Goal: Information Seeking & Learning: Learn about a topic

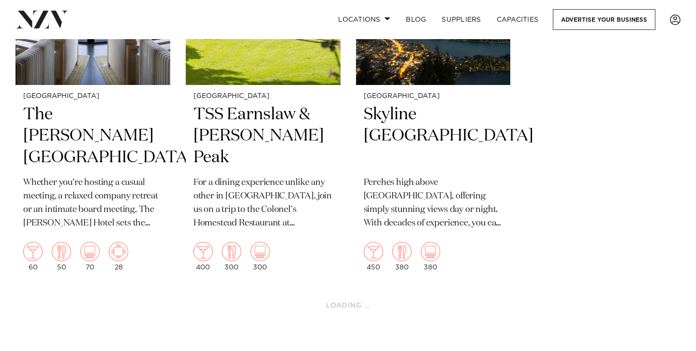
scroll to position [1702, 0]
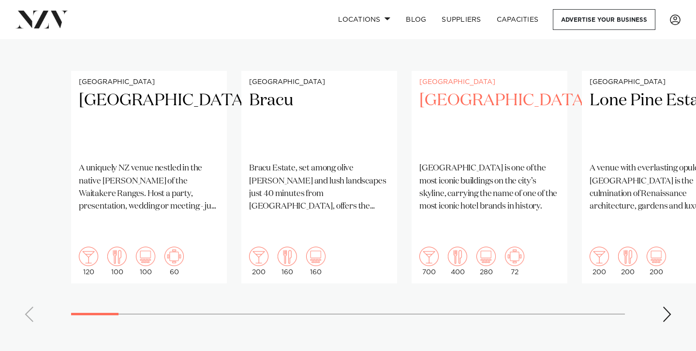
scroll to position [876, 0]
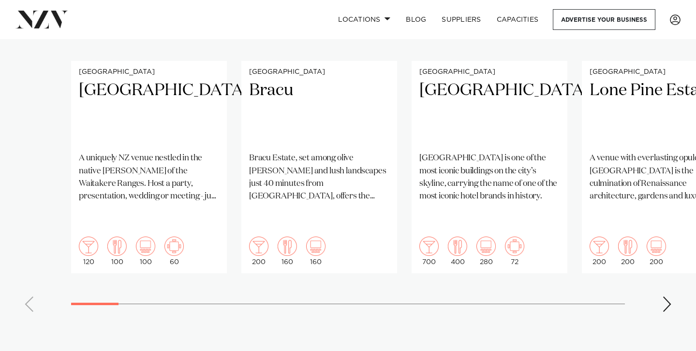
click at [668, 297] on div "Next slide" at bounding box center [667, 304] width 10 height 15
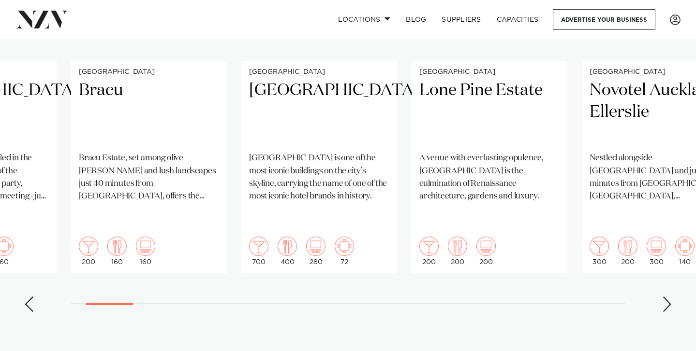
click at [668, 297] on div "Next slide" at bounding box center [667, 304] width 10 height 15
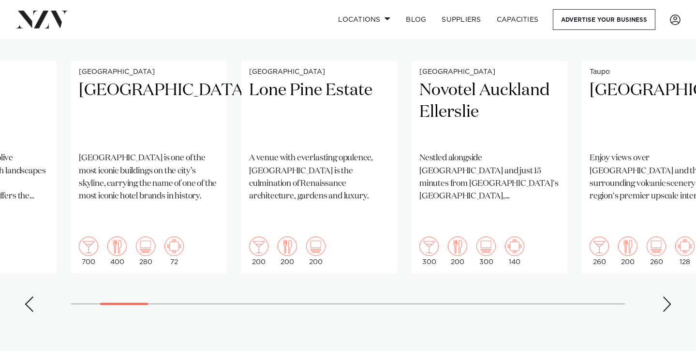
click at [668, 297] on div "Next slide" at bounding box center [667, 304] width 10 height 15
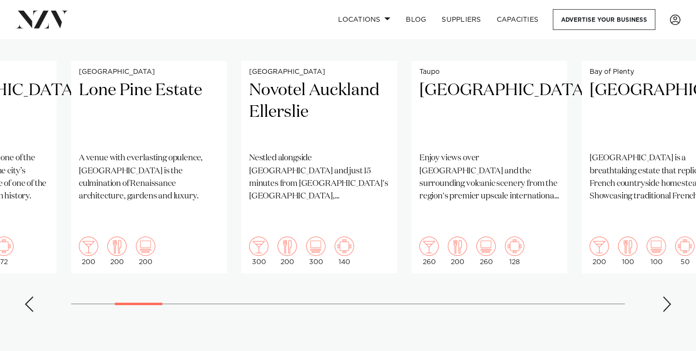
click at [668, 297] on div "Next slide" at bounding box center [667, 304] width 10 height 15
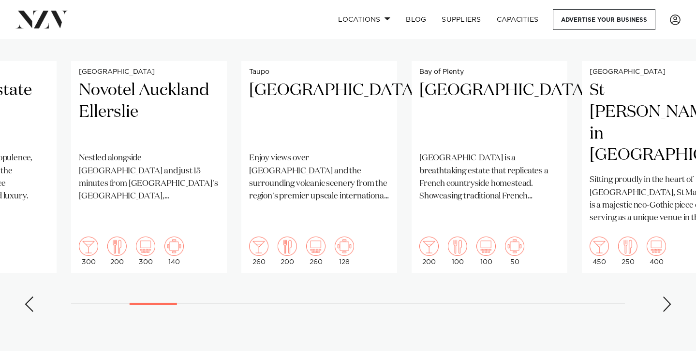
click at [668, 297] on div "Next slide" at bounding box center [667, 304] width 10 height 15
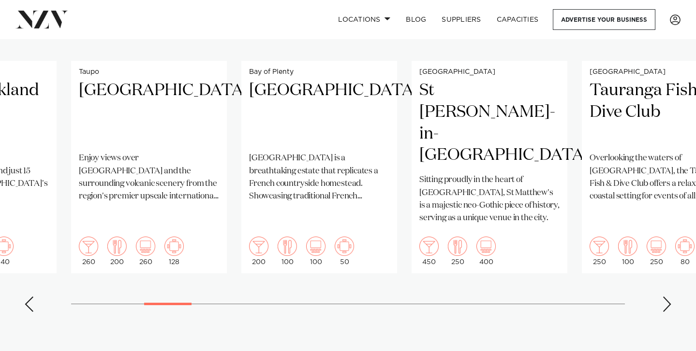
click at [668, 297] on div "Next slide" at bounding box center [667, 304] width 10 height 15
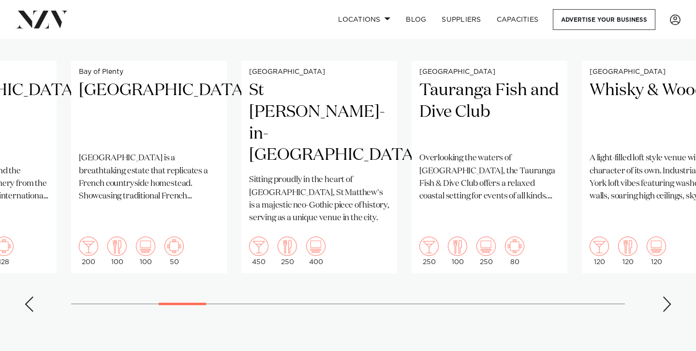
click at [668, 297] on div "Next slide" at bounding box center [667, 304] width 10 height 15
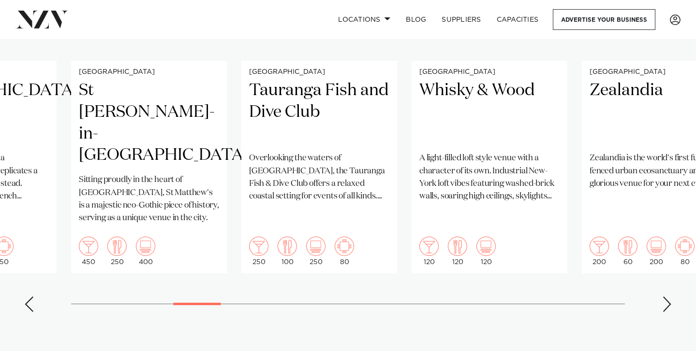
click at [668, 297] on div "Next slide" at bounding box center [667, 304] width 10 height 15
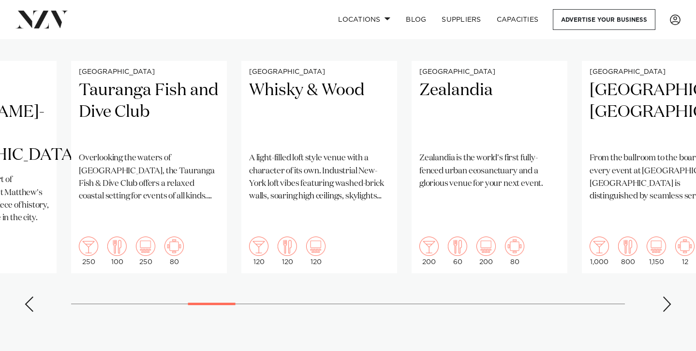
click at [668, 297] on div "Next slide" at bounding box center [667, 304] width 10 height 15
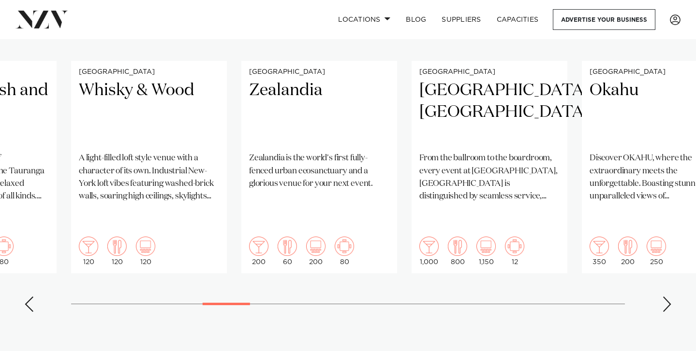
click at [668, 297] on div "Next slide" at bounding box center [667, 304] width 10 height 15
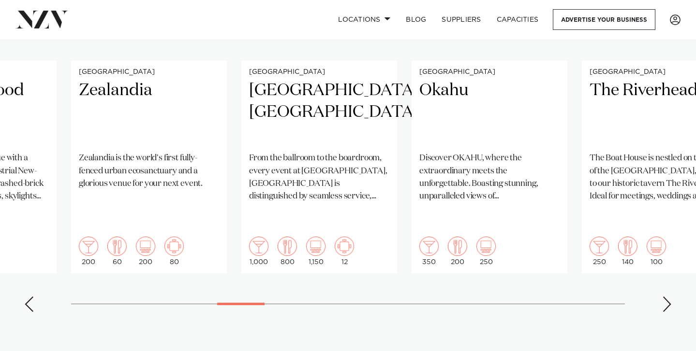
click at [601, 280] on swiper-container "[GEOGRAPHIC_DATA] [GEOGRAPHIC_DATA] A uniquely NZ venue nestled in the native […" at bounding box center [348, 86] width 696 height 468
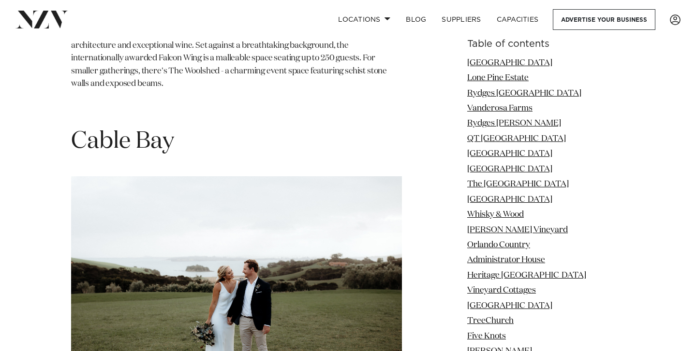
scroll to position [27535, 0]
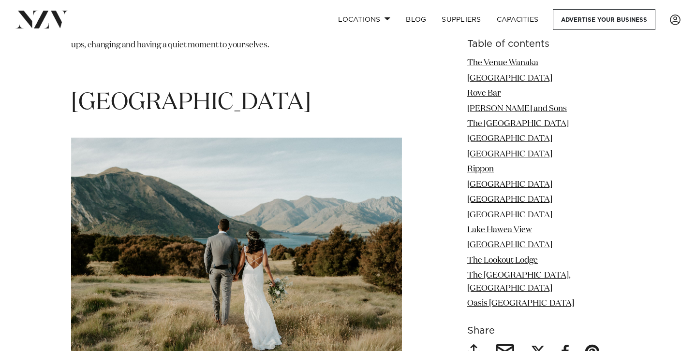
scroll to position [2426, 0]
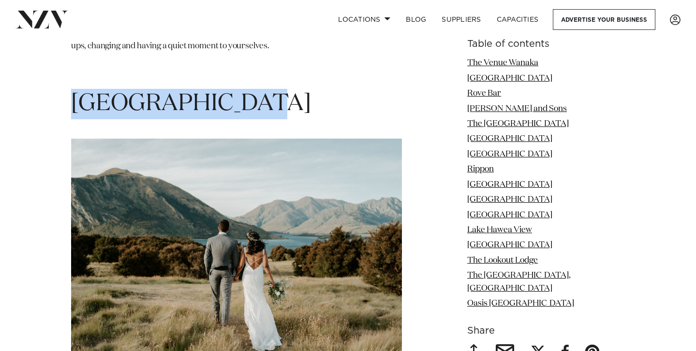
drag, startPoint x: 77, startPoint y: 68, endPoint x: 237, endPoint y: 52, distance: 160.3
click at [258, 89] on h1 "[GEOGRAPHIC_DATA]" at bounding box center [236, 104] width 331 height 30
copy span "[GEOGRAPHIC_DATA]"
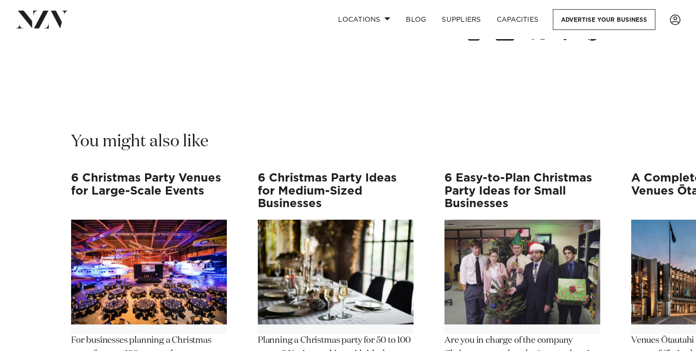
scroll to position [6627, 0]
